Goal: Find specific page/section: Find specific page/section

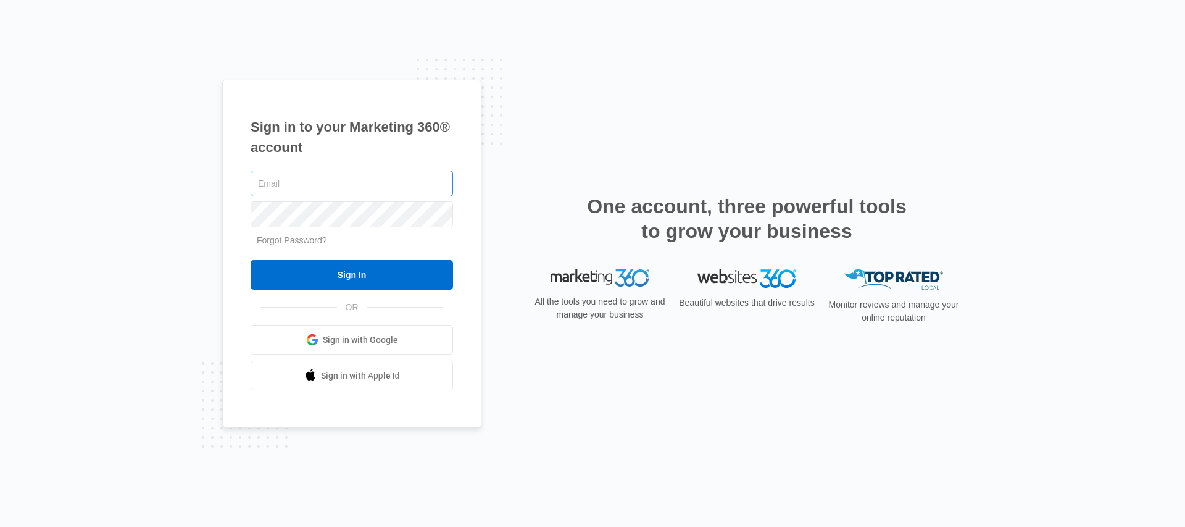
type input "[PERSON_NAME][EMAIL_ADDRESS][PERSON_NAME][DOMAIN_NAME]"
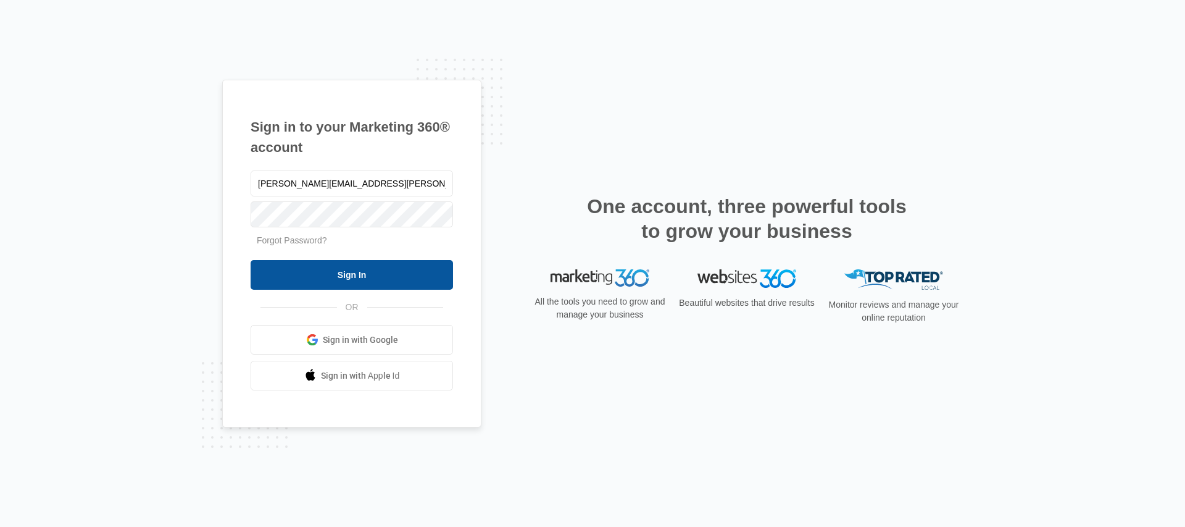
click at [333, 268] on input "Sign In" at bounding box center [352, 275] width 203 height 30
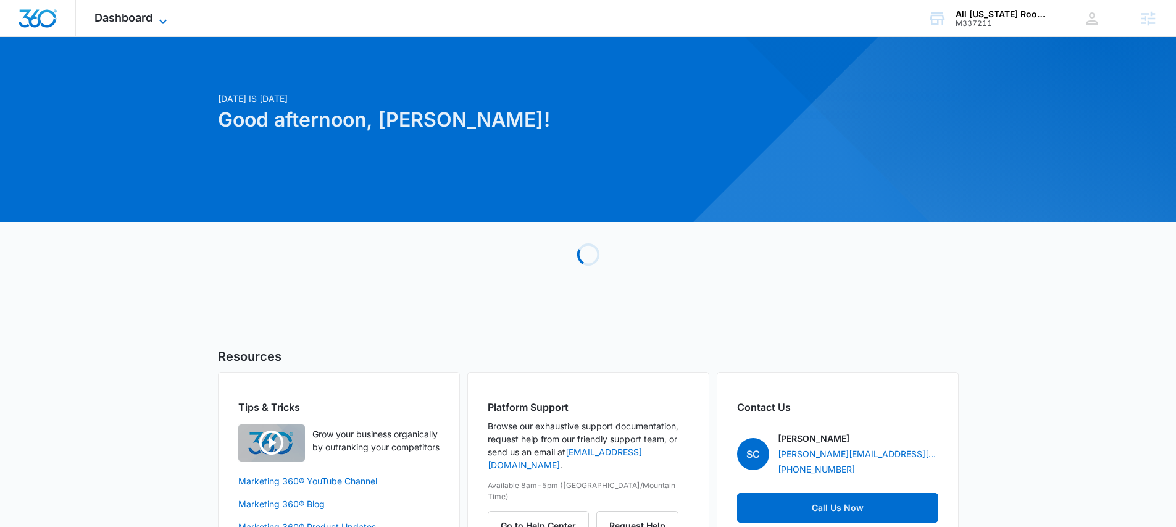
click at [130, 22] on span "Dashboard" at bounding box center [123, 17] width 58 height 13
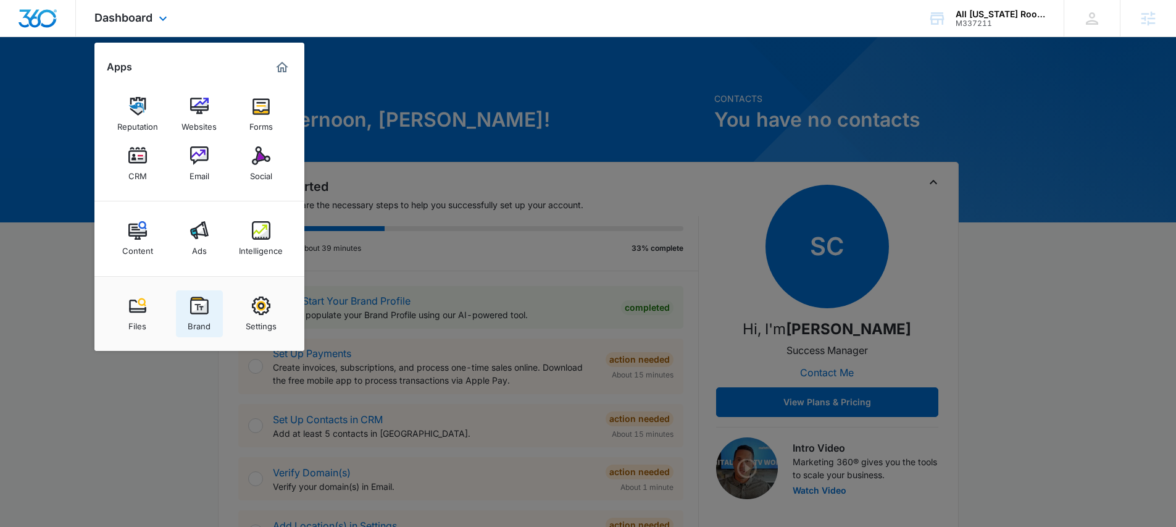
click at [202, 319] on div "Brand" at bounding box center [199, 323] width 23 height 16
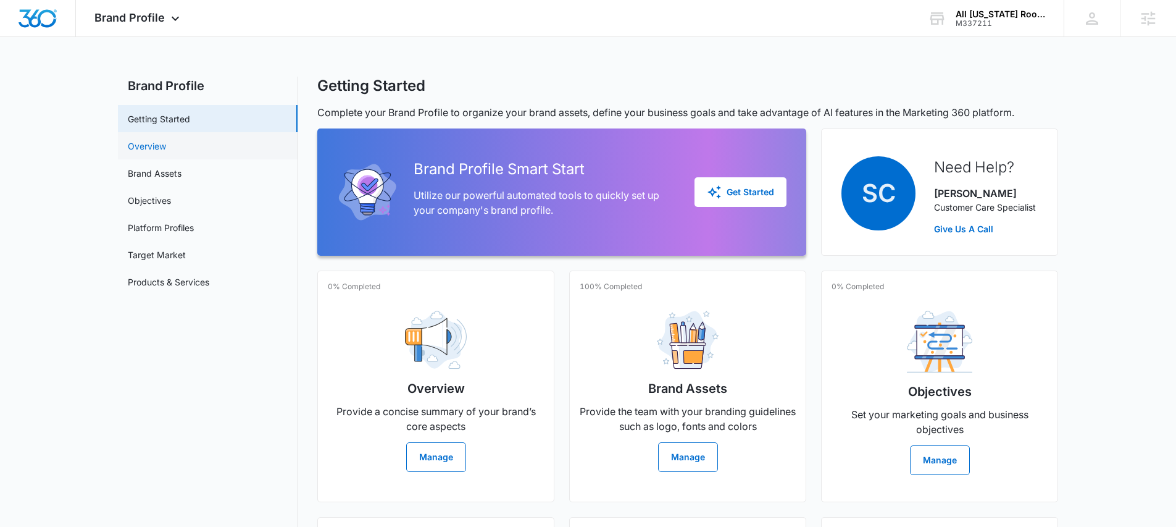
click at [147, 144] on link "Overview" at bounding box center [147, 146] width 38 height 13
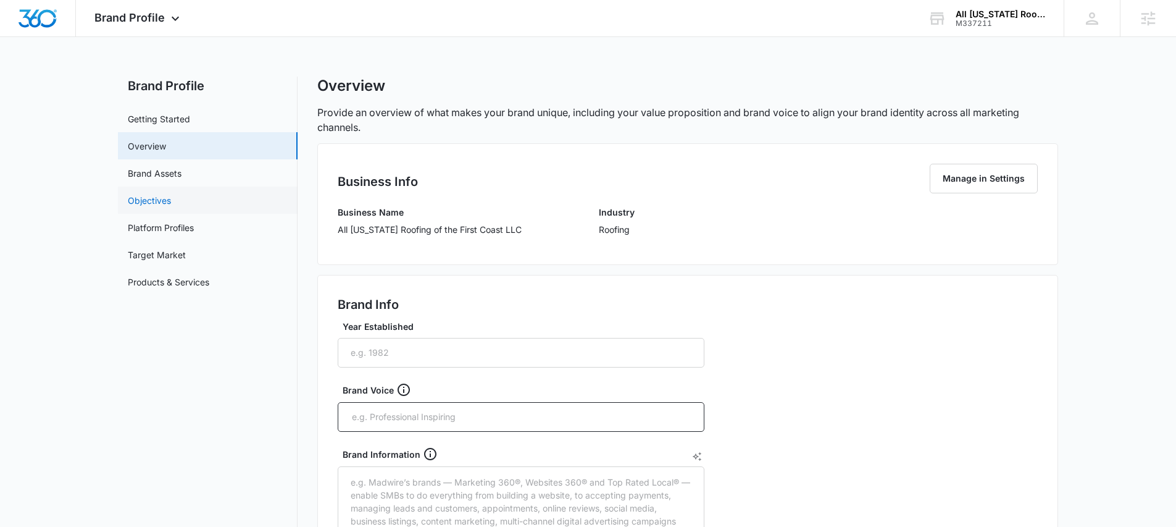
click at [155, 200] on link "Objectives" at bounding box center [149, 200] width 43 height 13
